Goal: Find specific fact: Find specific fact

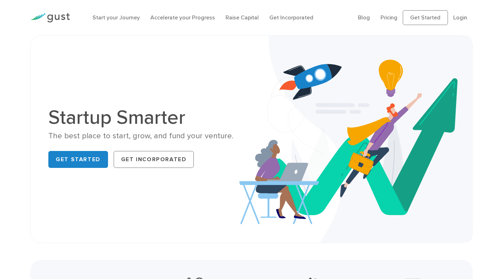
click at [460, 18] on link "Login" at bounding box center [461, 17] width 14 height 7
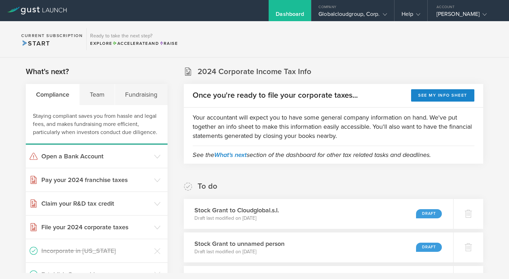
click at [354, 15] on div "Globalcloudgroup, Corp." at bounding box center [352, 16] width 68 height 11
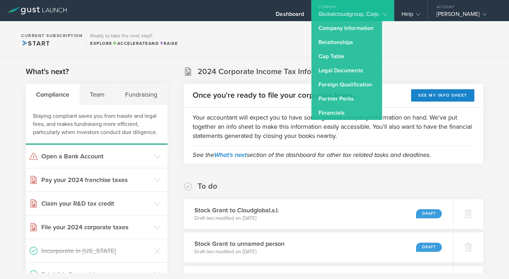
click at [346, 26] on link "Company Information" at bounding box center [346, 28] width 71 height 14
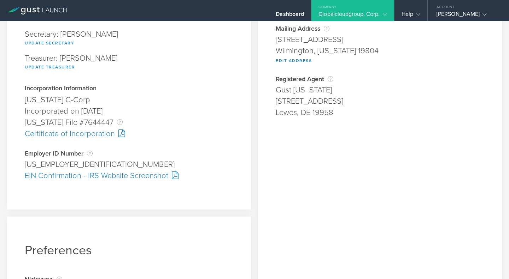
scroll to position [124, 0]
drag, startPoint x: 25, startPoint y: 163, endPoint x: 62, endPoint y: 166, distance: 37.2
click at [62, 166] on div "[US_EMPLOYER_IDENTIFICATION_NUMBER]" at bounding box center [129, 164] width 208 height 11
copy div "[US_EMPLOYER_IDENTIFICATION_NUMBER]"
